Goal: Task Accomplishment & Management: Use online tool/utility

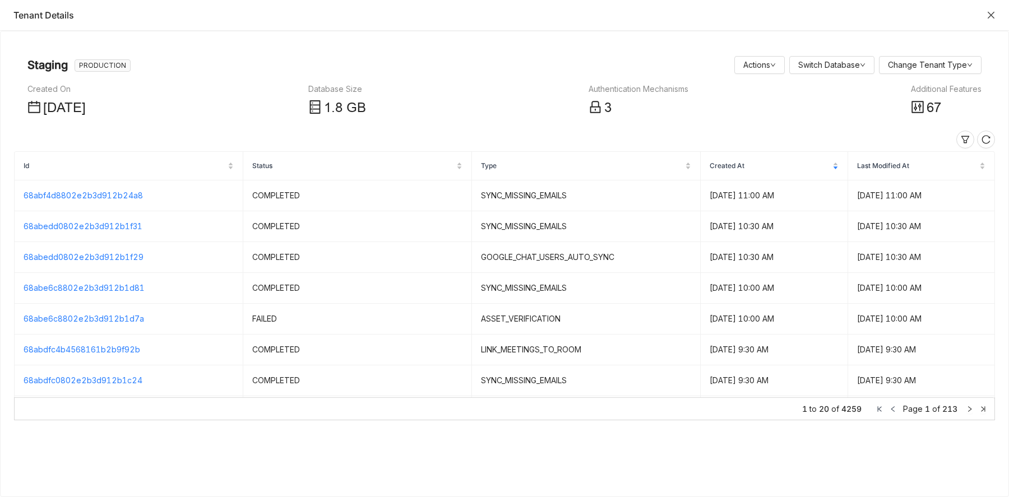
click at [992, 12] on icon "Close" at bounding box center [990, 15] width 9 height 9
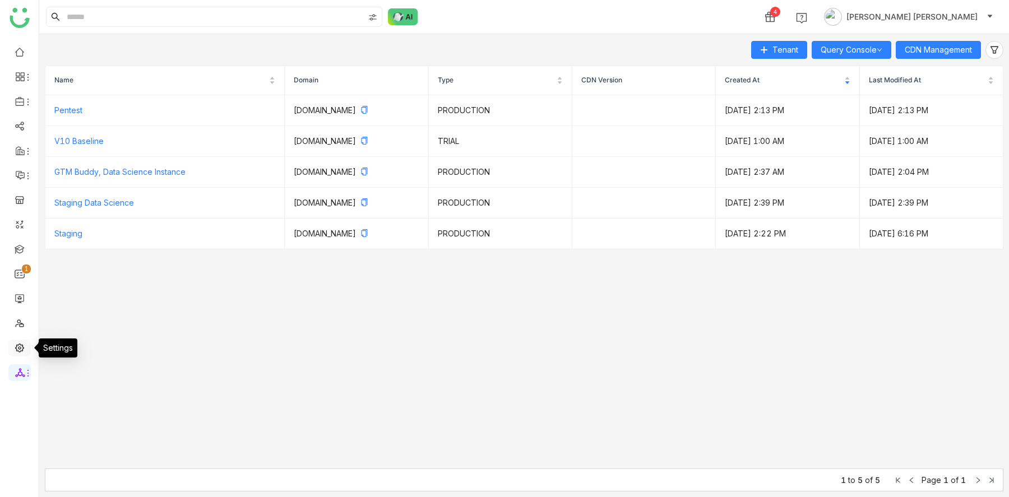
click at [19, 346] on link at bounding box center [20, 347] width 10 height 10
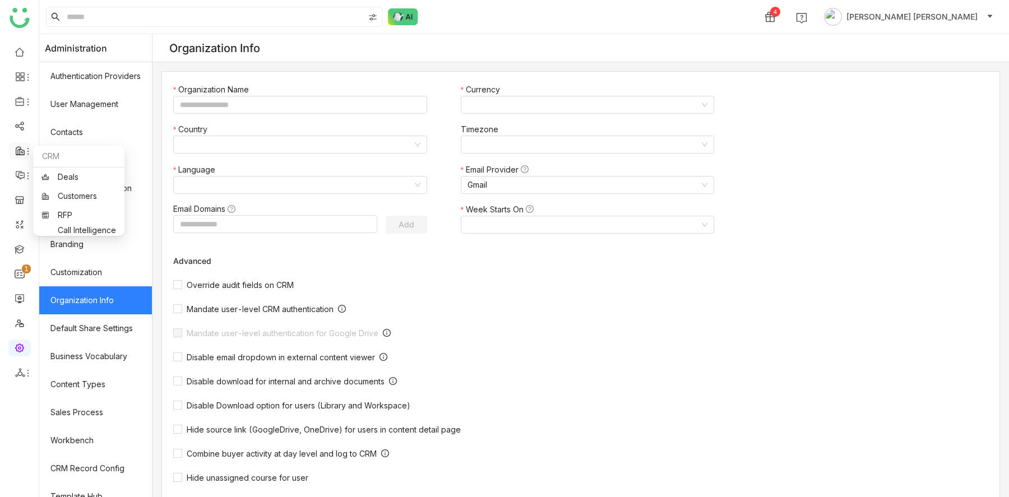
type input "*******"
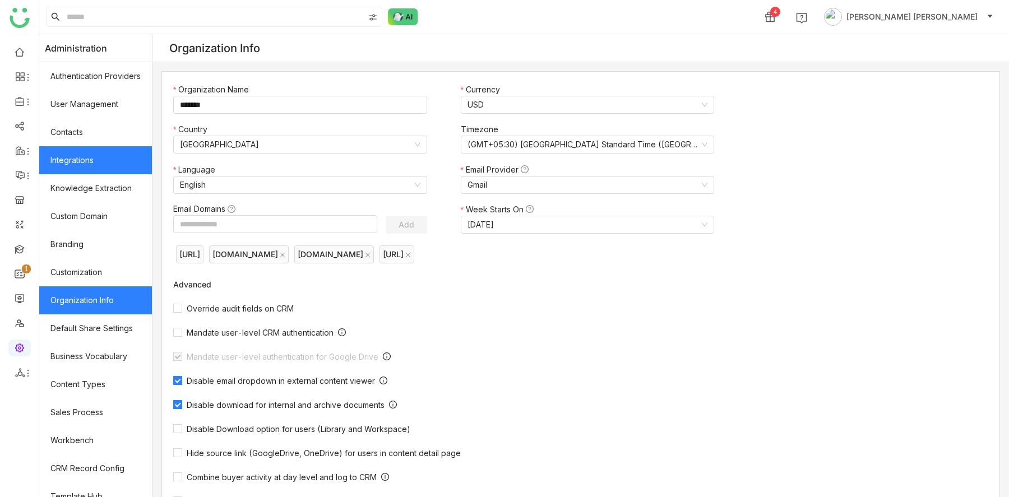
click at [123, 161] on link "Integrations" at bounding box center [95, 160] width 113 height 28
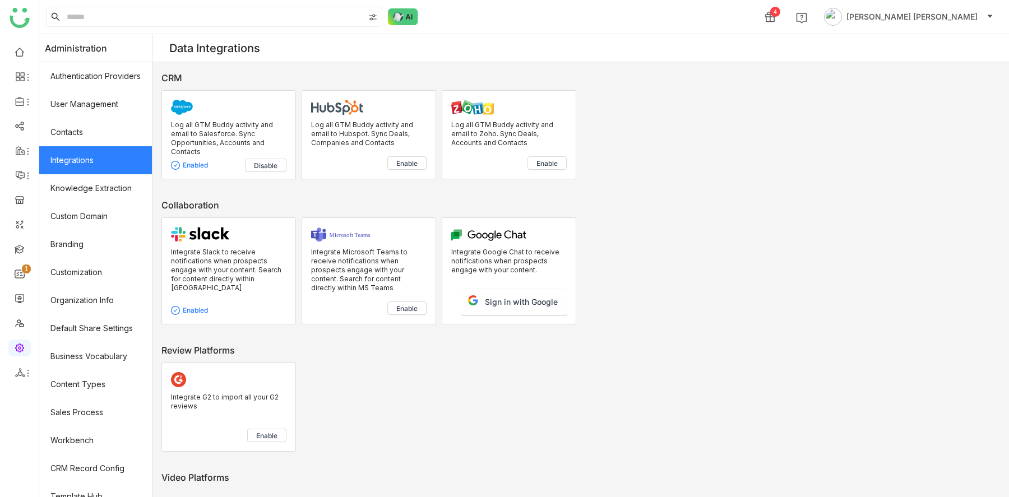
click at [221, 123] on p "Log all GTM Buddy activity and email to Salesforce. Sync Opportunities, Account…" at bounding box center [228, 139] width 115 height 36
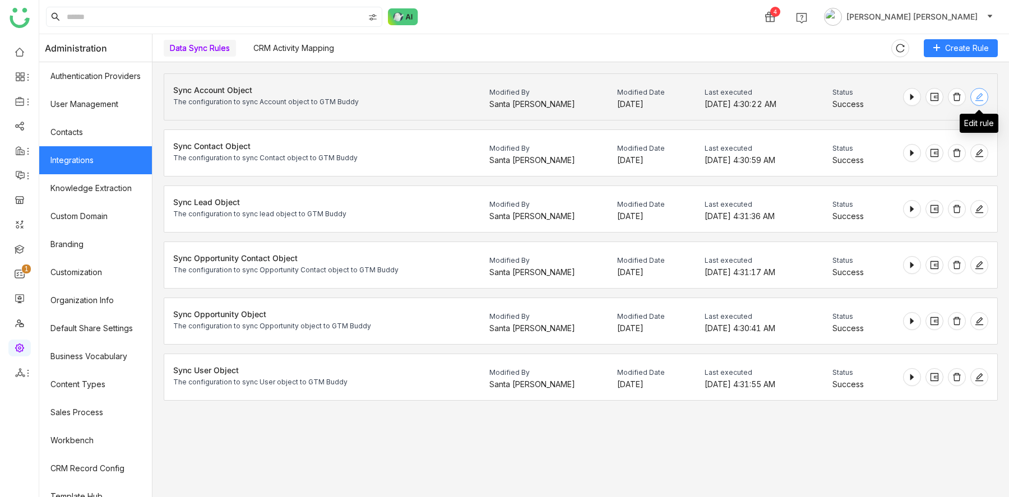
click at [980, 97] on icon at bounding box center [979, 97] width 8 height 8
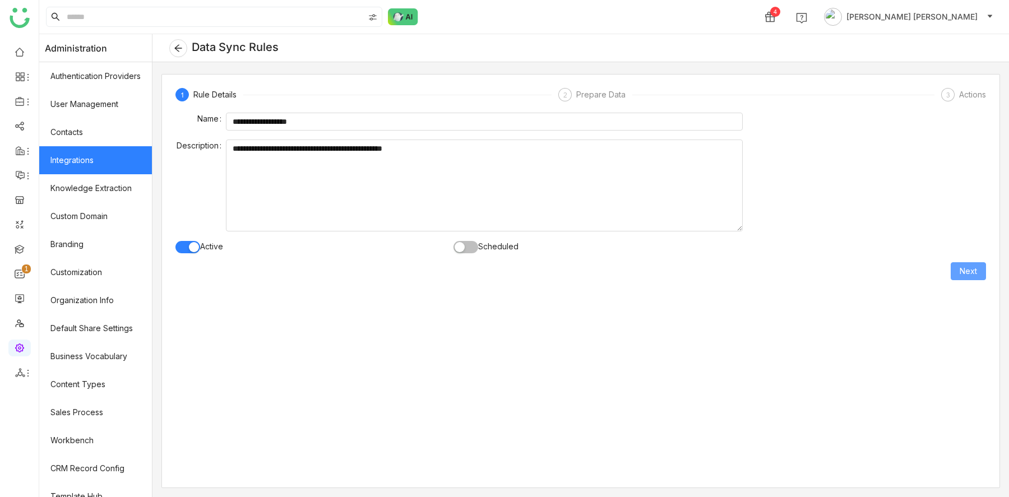
click at [965, 271] on span "Next" at bounding box center [968, 271] width 17 height 12
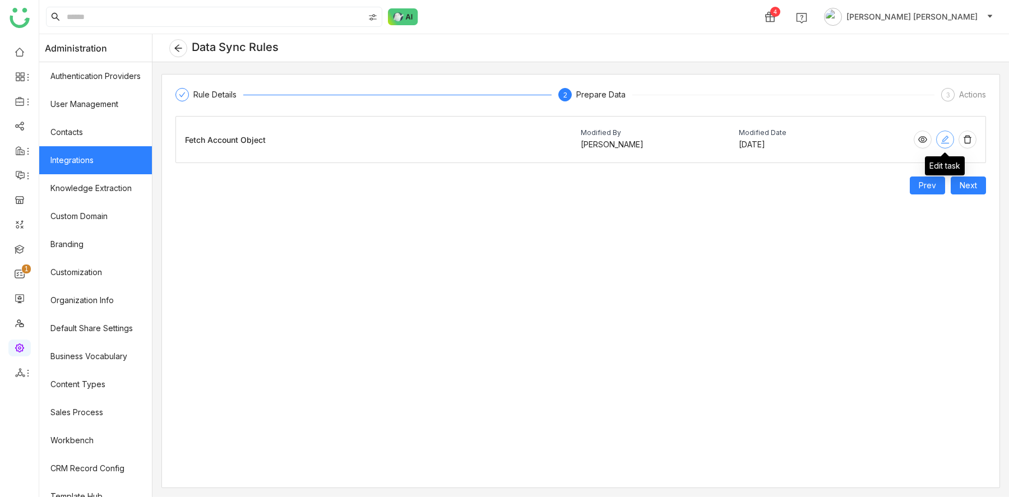
click at [949, 137] on icon at bounding box center [944, 139] width 9 height 9
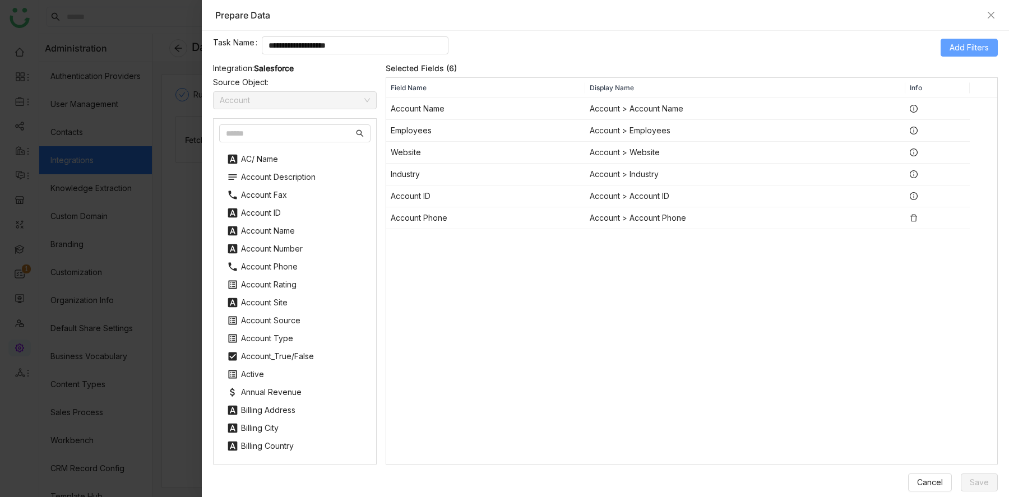
click at [955, 50] on span "Add Filters" at bounding box center [968, 47] width 39 height 12
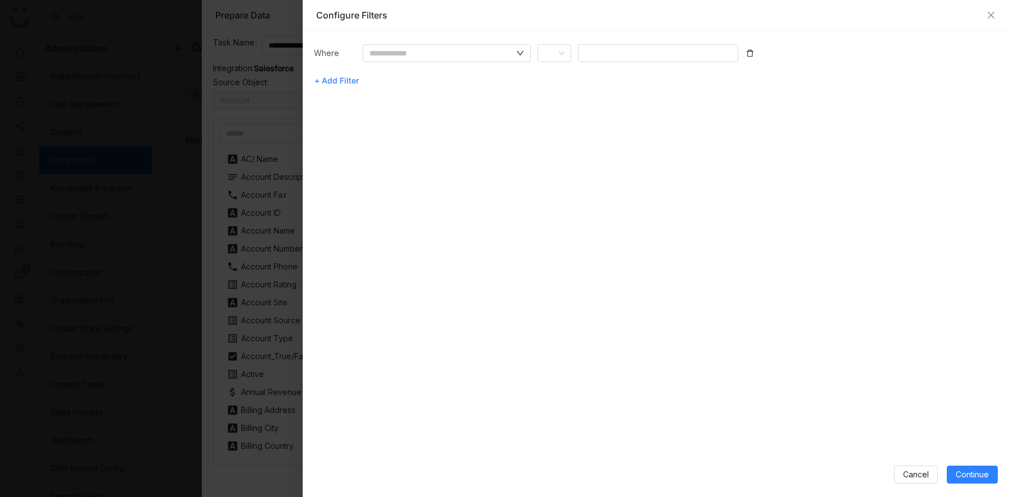
click at [997, 17] on div "Configure Filters" at bounding box center [656, 15] width 706 height 31
click at [991, 14] on icon "Close" at bounding box center [991, 15] width 7 height 7
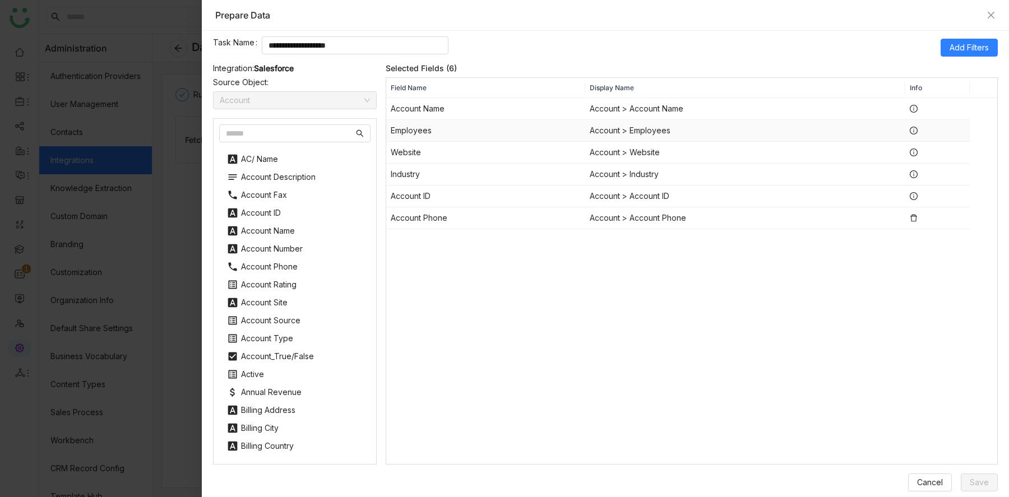
click at [605, 123] on td "Account > Employees" at bounding box center [745, 131] width 320 height 22
click at [913, 130] on icon at bounding box center [914, 131] width 8 height 8
click at [958, 52] on span "Add Filters" at bounding box center [968, 47] width 39 height 12
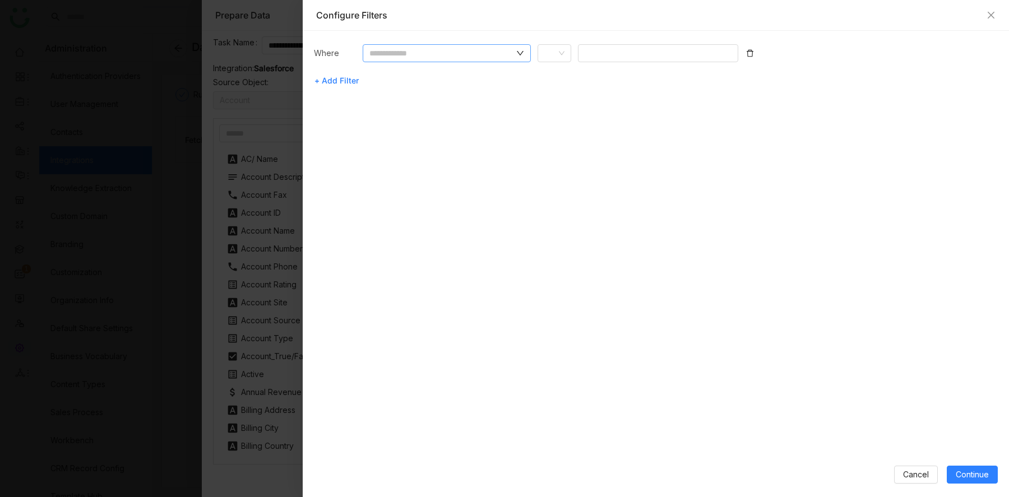
click at [513, 51] on input "text" at bounding box center [441, 53] width 145 height 12
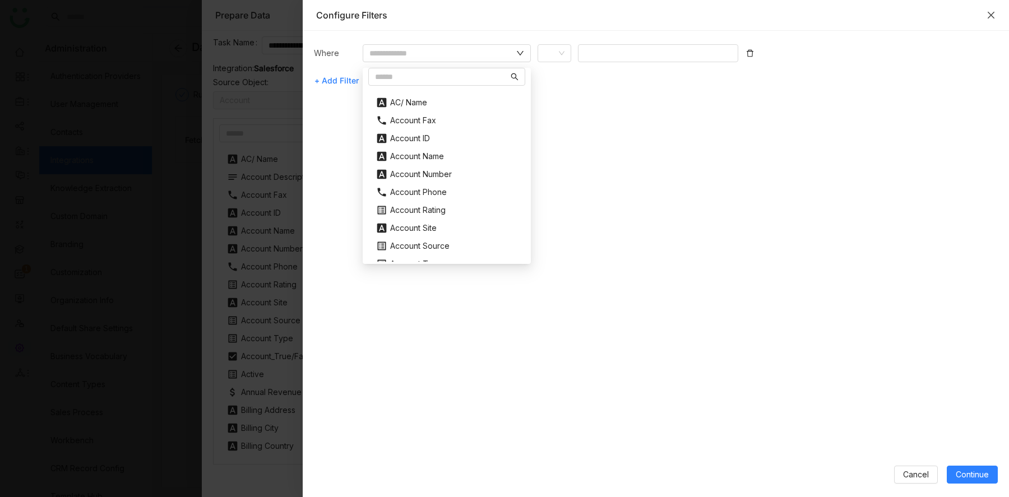
click at [989, 12] on icon "Close" at bounding box center [990, 15] width 9 height 9
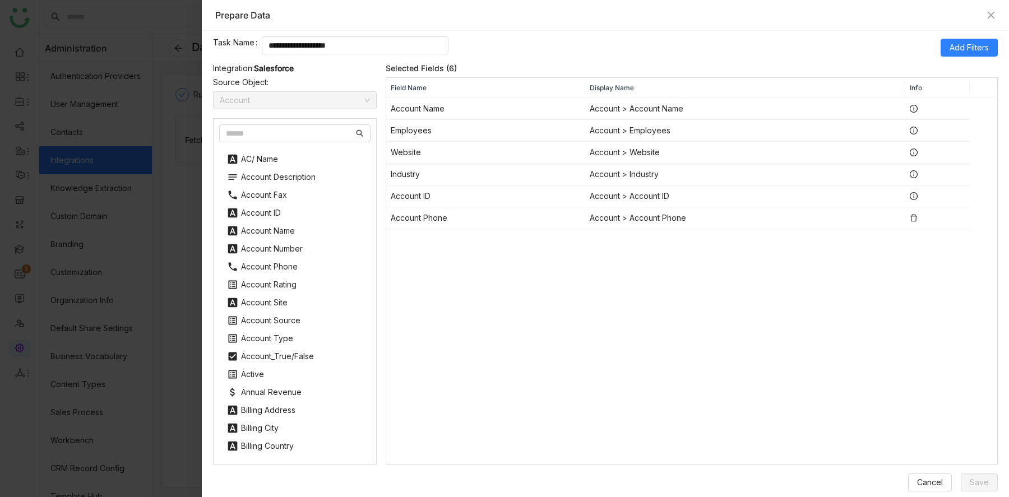
click at [990, 3] on div "Prepare Data" at bounding box center [605, 15] width 807 height 31
click at [989, 11] on icon "Close" at bounding box center [990, 15] width 9 height 9
